Goal: Task Accomplishment & Management: Manage account settings

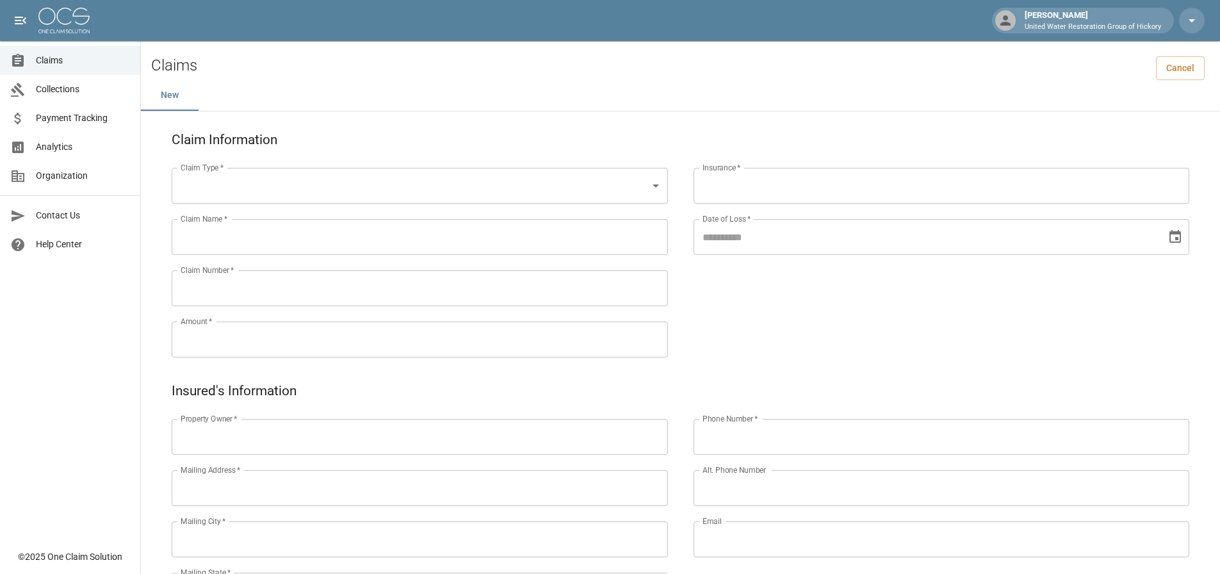
click at [41, 42] on ul "Claims Collections Payment Tracking Analytics Organization" at bounding box center [70, 118] width 140 height 154
click at [45, 66] on span "Claims" at bounding box center [83, 60] width 94 height 13
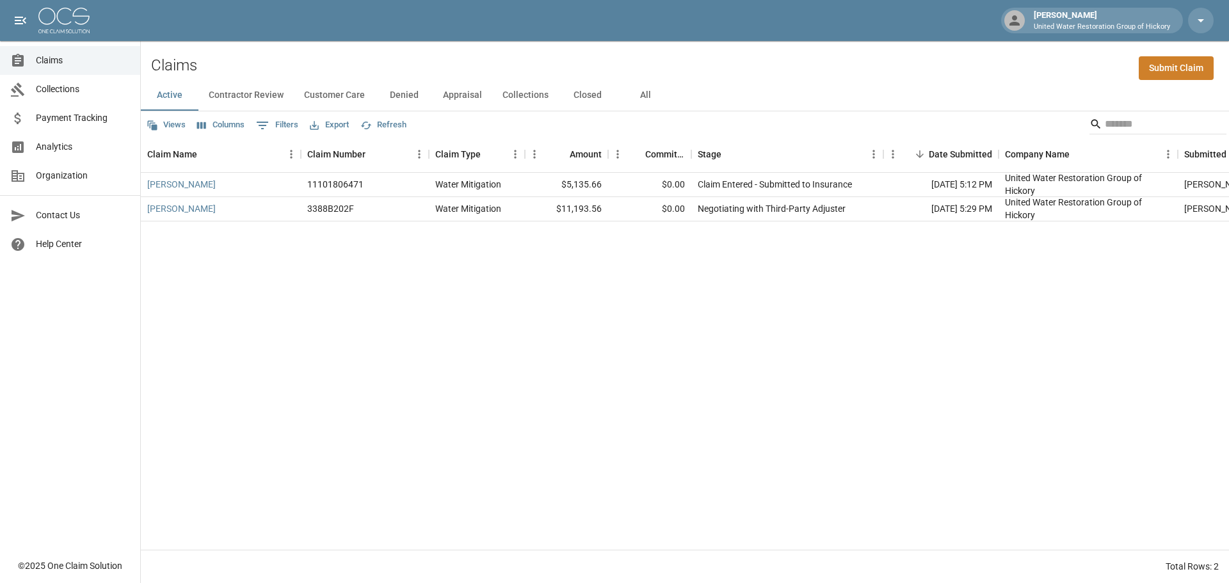
click at [635, 99] on button "All" at bounding box center [646, 95] width 58 height 31
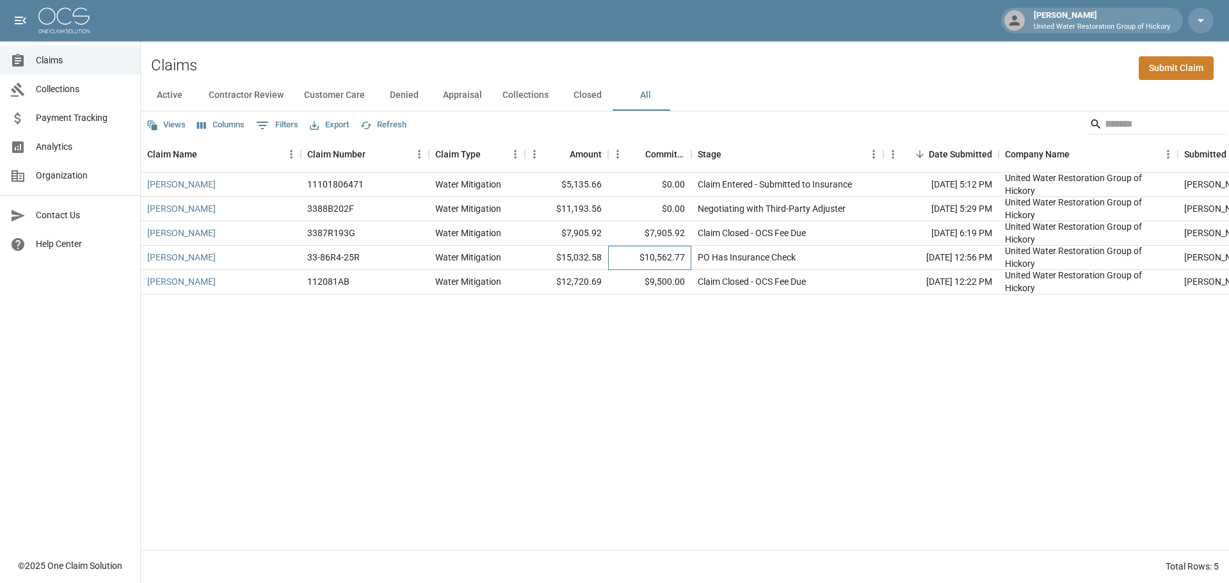
click at [635, 266] on div "$10,562.77" at bounding box center [649, 258] width 83 height 24
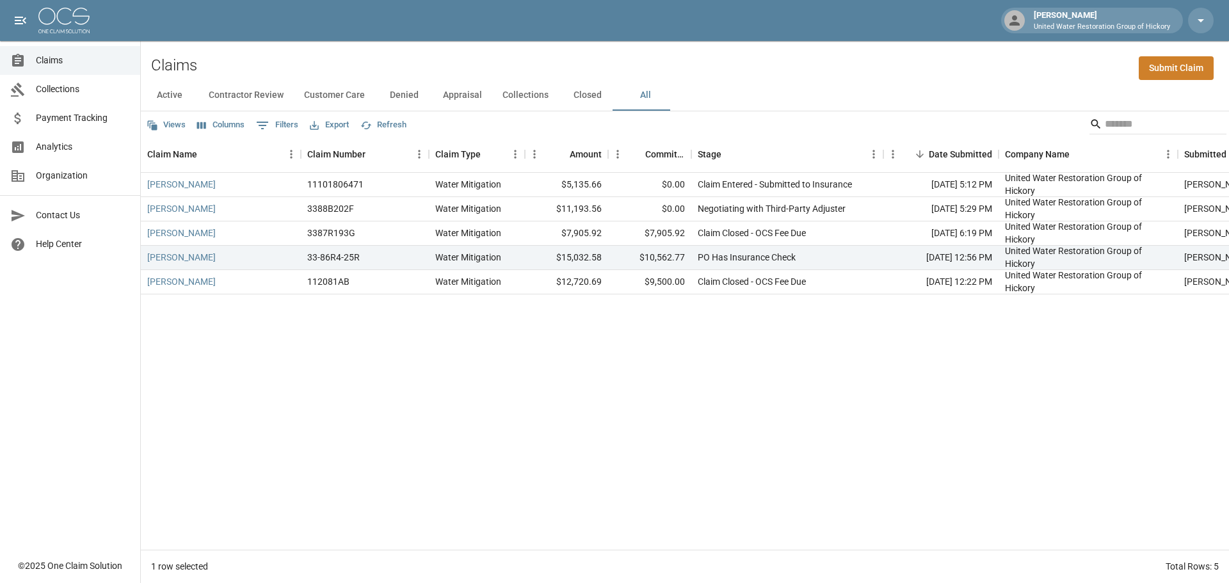
click at [754, 339] on div "[PERSON_NAME] 11101806471 Water Mitigation $5,135.66 $0.00 Claim Entered - Subm…" at bounding box center [739, 361] width 1197 height 377
click at [775, 118] on div "Views Columns 0 Filters Export Refresh" at bounding box center [685, 124] width 1088 height 26
click at [636, 97] on button "All" at bounding box center [646, 95] width 58 height 31
click at [660, 333] on div "[PERSON_NAME] 11101806471 Water Mitigation $5,135.66 $0.00 Claim Entered - Subm…" at bounding box center [739, 361] width 1197 height 377
drag, startPoint x: 308, startPoint y: 258, endPoint x: 360, endPoint y: 259, distance: 52.5
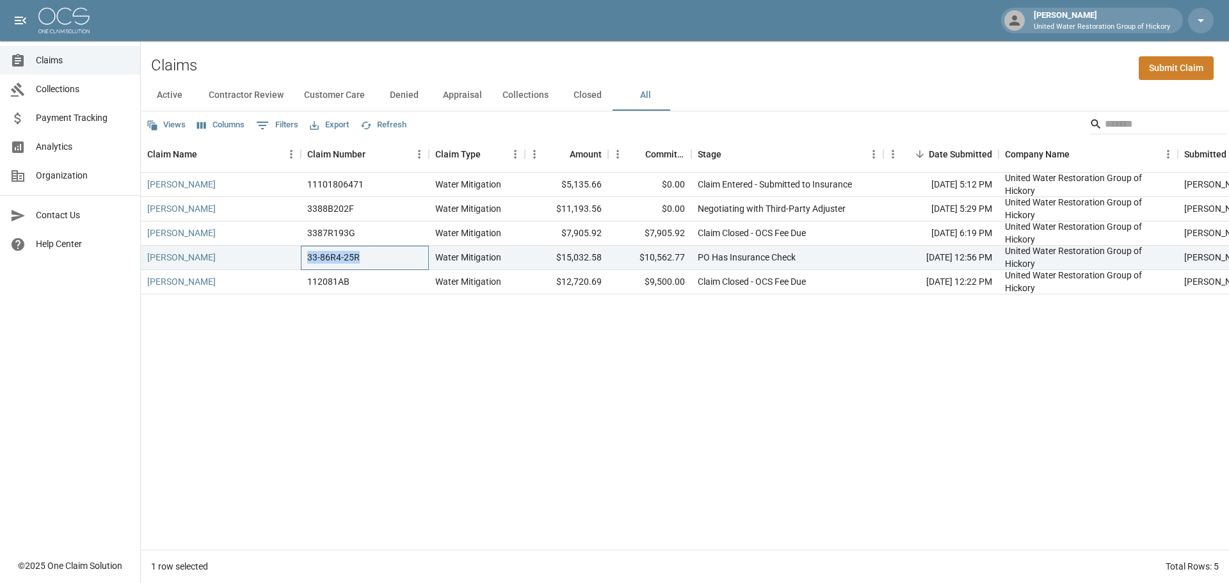
click at [360, 259] on div "33-86R4-25R" at bounding box center [365, 258] width 128 height 24
click at [400, 353] on div "[PERSON_NAME] 11101806471 Water Mitigation $5,135.66 $0.00 Claim Entered - Subm…" at bounding box center [739, 361] width 1197 height 377
click at [768, 125] on div "Views Columns 0 Filters Export Refresh" at bounding box center [685, 124] width 1088 height 26
click at [647, 242] on div "$7,905.92" at bounding box center [649, 234] width 83 height 24
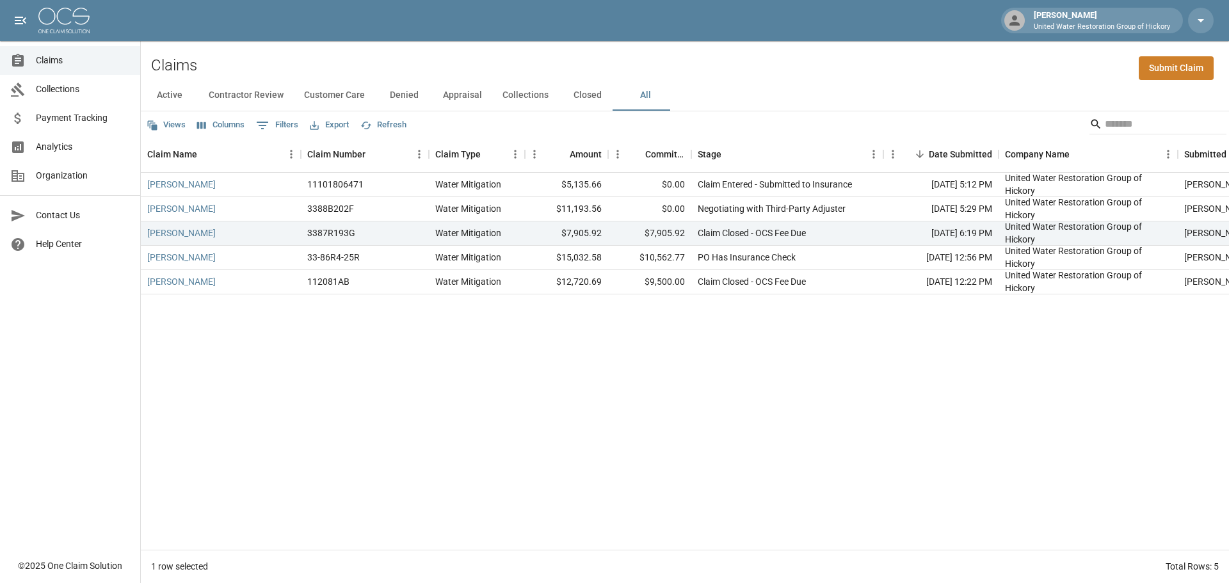
click at [586, 330] on div "[PERSON_NAME] 11101806471 Water Mitigation $5,135.66 $0.00 Claim Entered - Subm…" at bounding box center [739, 361] width 1197 height 377
click at [485, 401] on div "[PERSON_NAME] 11101806471 Water Mitigation $5,135.66 $0.00 Claim Entered - Subm…" at bounding box center [739, 361] width 1197 height 377
click at [783, 72] on div "Claims Submit Claim" at bounding box center [685, 60] width 1088 height 39
